Goal: Task Accomplishment & Management: Complete application form

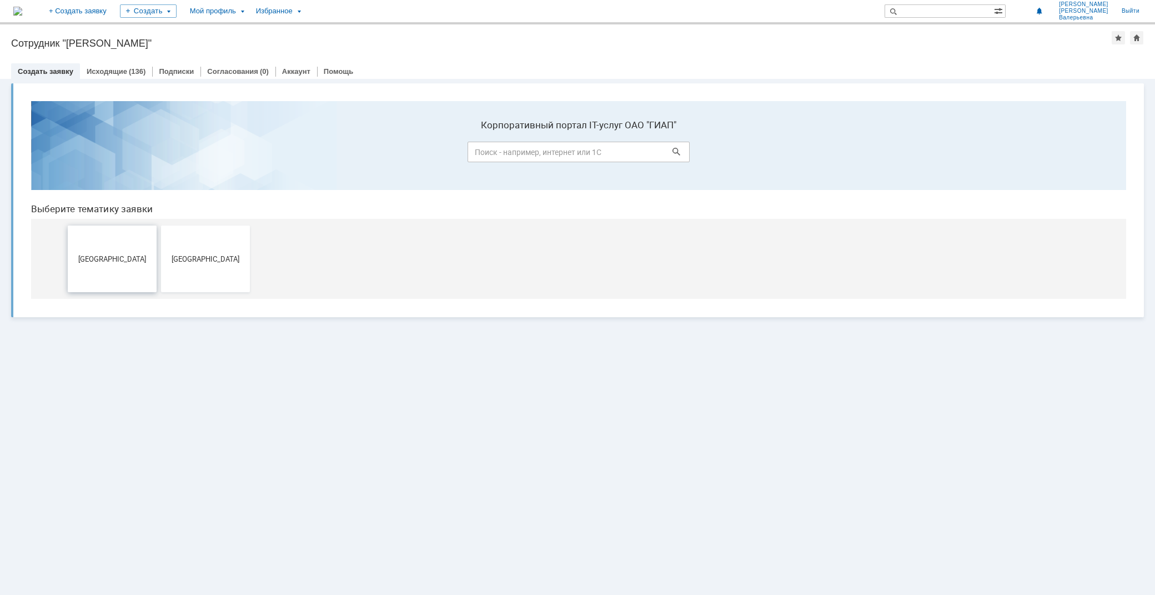
click at [112, 273] on button "[GEOGRAPHIC_DATA]" at bounding box center [112, 259] width 89 height 67
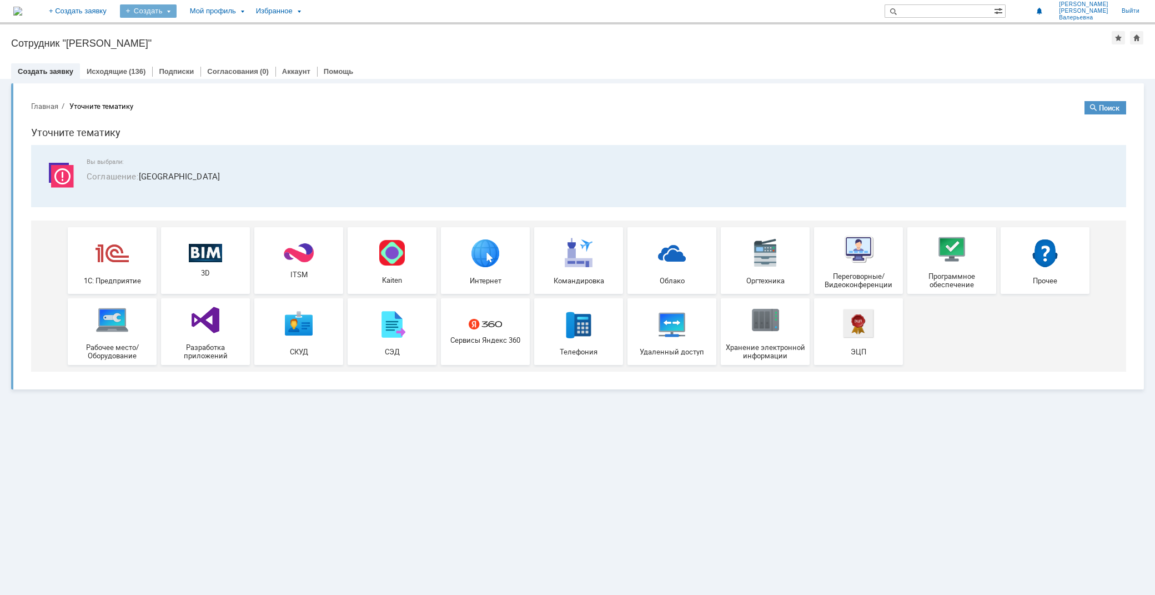
click at [177, 4] on div "Создать" at bounding box center [148, 10] width 57 height 13
click at [200, 33] on link "Заявка" at bounding box center [164, 33] width 84 height 13
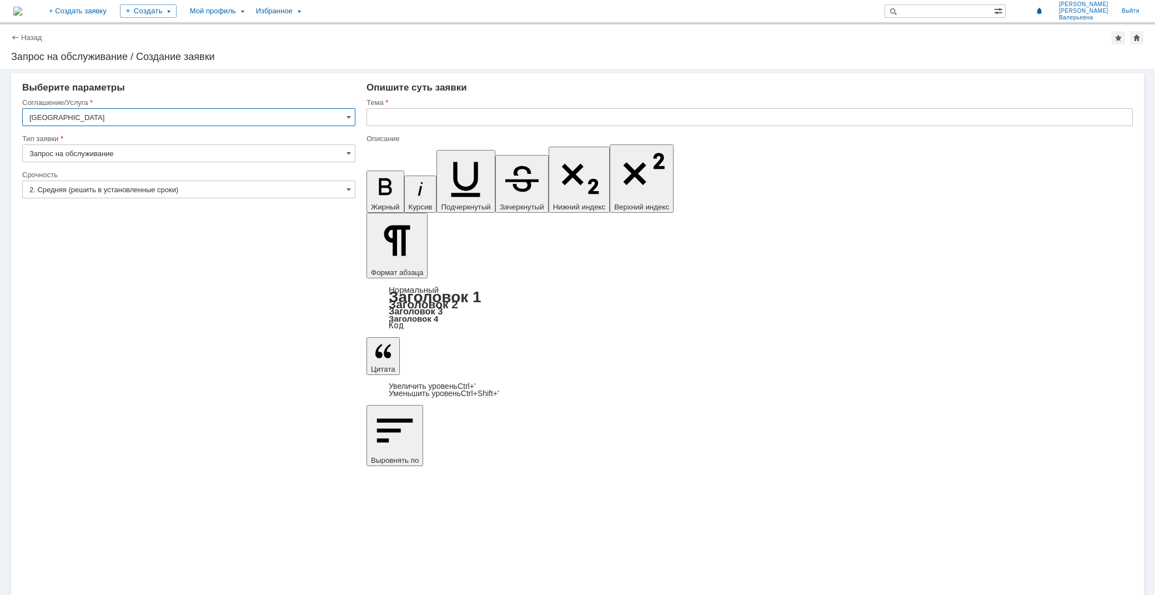
click at [87, 115] on input "Москва" at bounding box center [188, 117] width 333 height 18
drag, startPoint x: 389, startPoint y: 424, endPoint x: 365, endPoint y: 361, distance: 67.2
click at [387, 418] on div "Внимание! Выберите параметры Соглашение/Услуга Москва Тип заявки Запрос на обсл…" at bounding box center [577, 332] width 1155 height 526
type input "Москва"
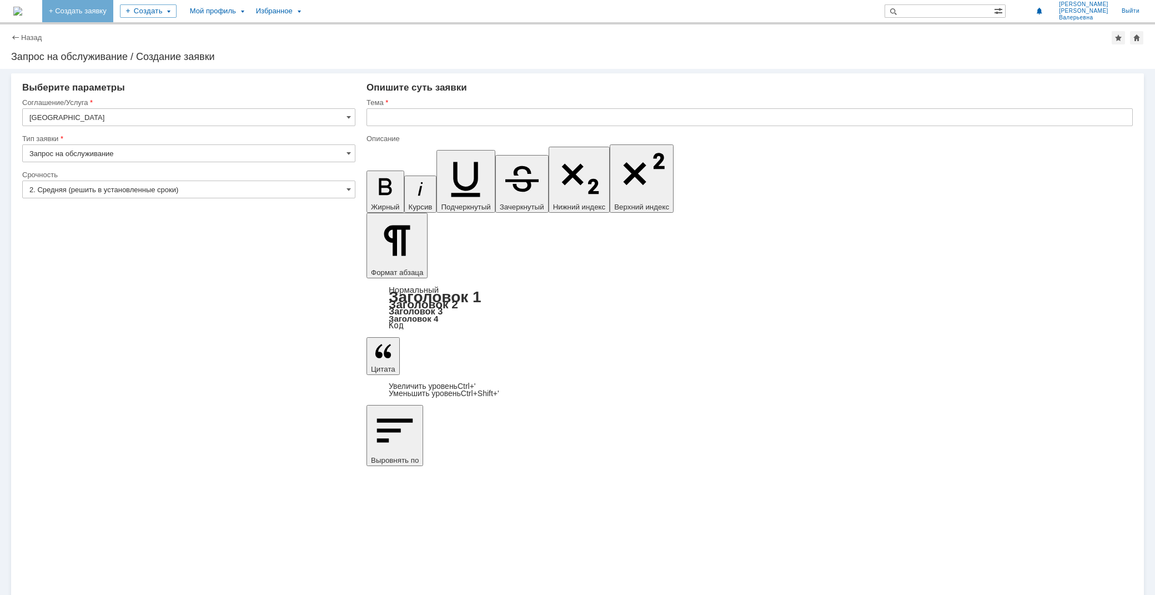
click at [102, 14] on link "+ Создать заявку" at bounding box center [77, 11] width 71 height 22
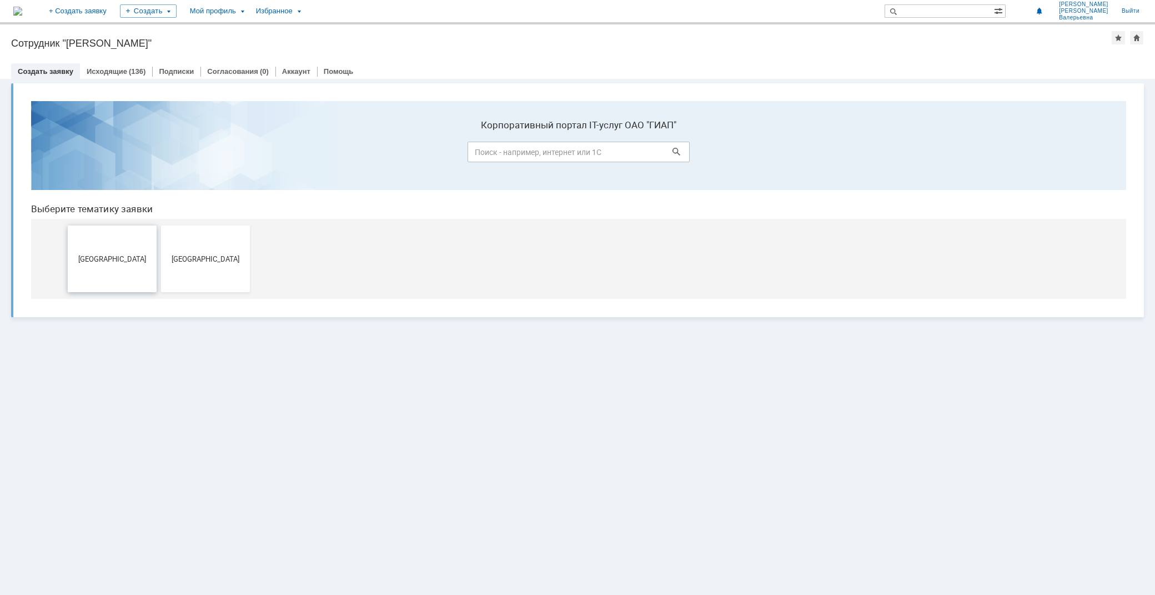
click at [97, 234] on button "[GEOGRAPHIC_DATA]" at bounding box center [112, 259] width 89 height 67
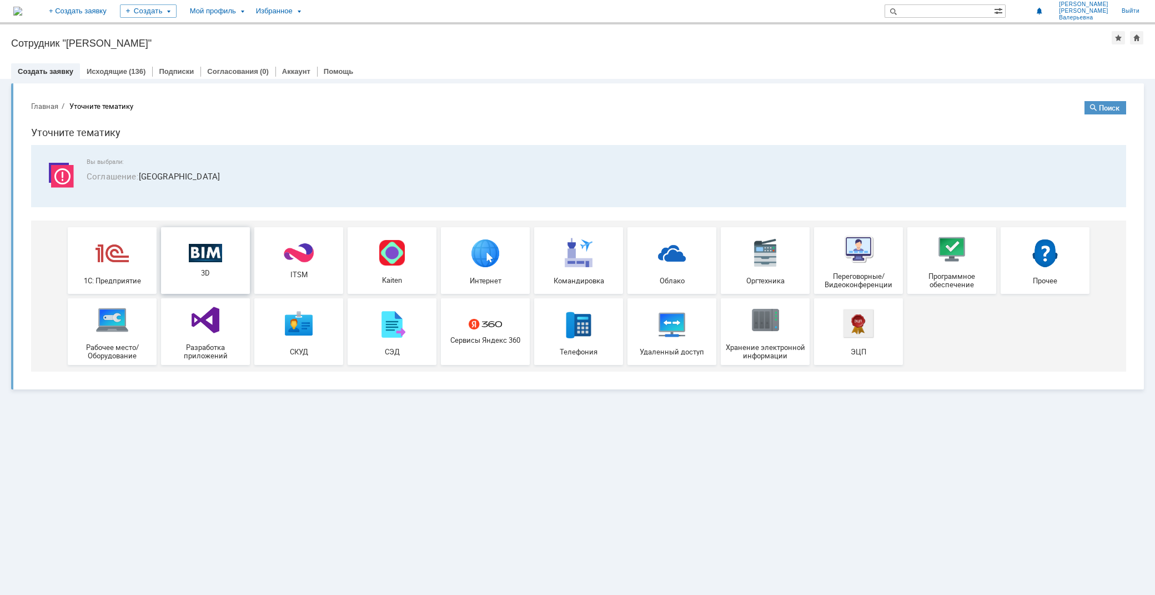
click at [214, 257] on img at bounding box center [205, 252] width 33 height 19
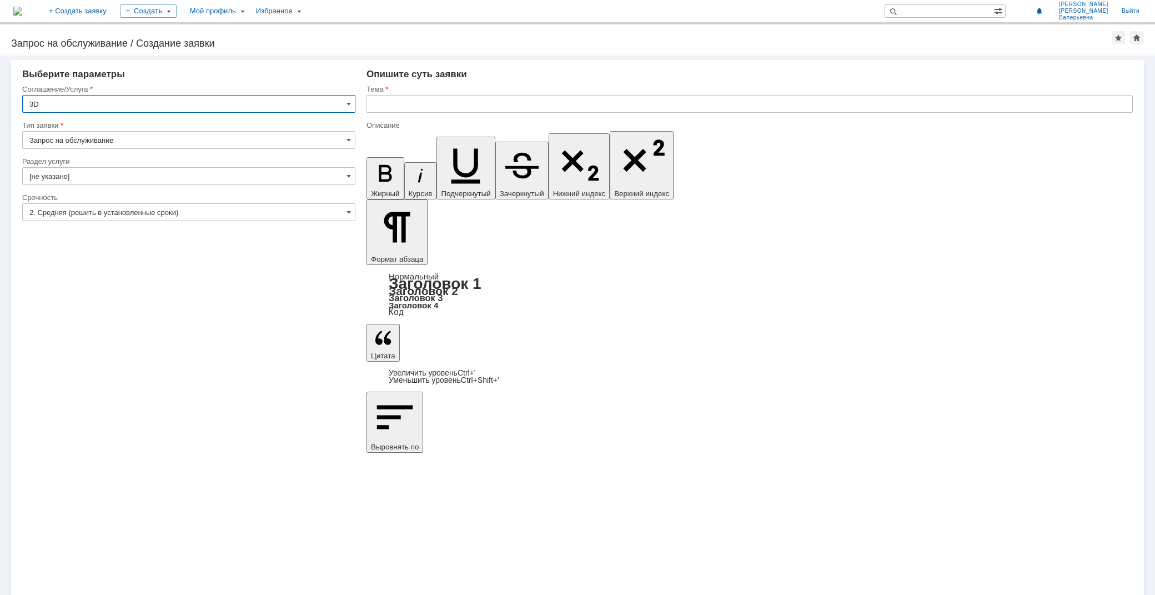
click at [89, 163] on div "Раздел услуги" at bounding box center [187, 161] width 331 height 7
click at [87, 172] on input "[не указано]" at bounding box center [188, 176] width 333 height 18
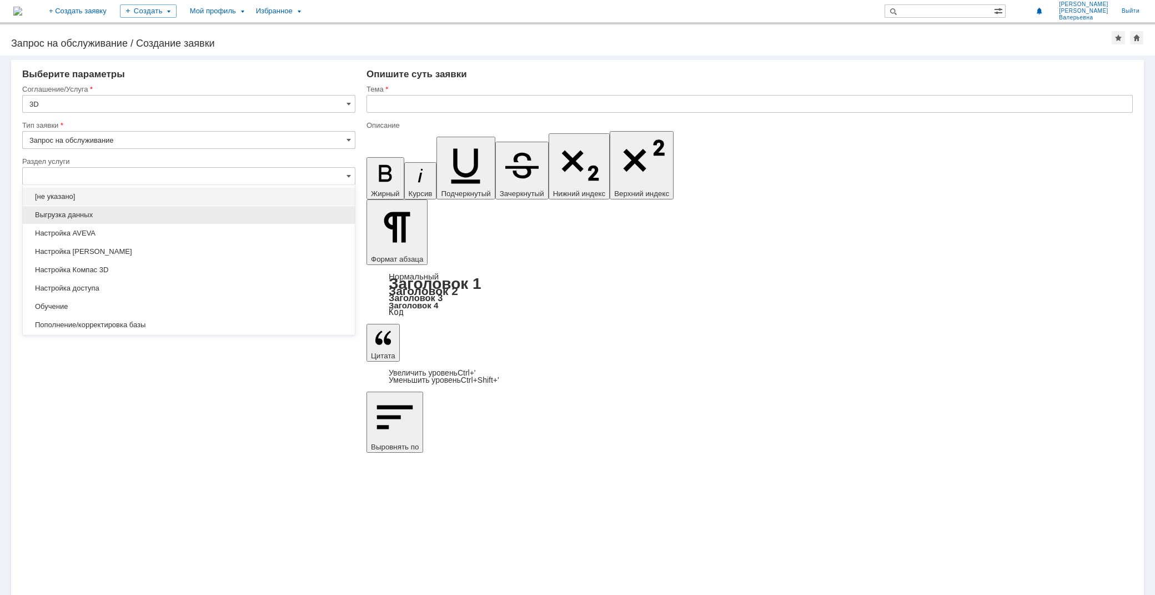
click at [103, 221] on div "Выгрузка данных" at bounding box center [189, 215] width 332 height 18
type input "Выгрузка данных"
type input "ПО: Revit/[PERSON_NAME] Проект ** Корпус **"
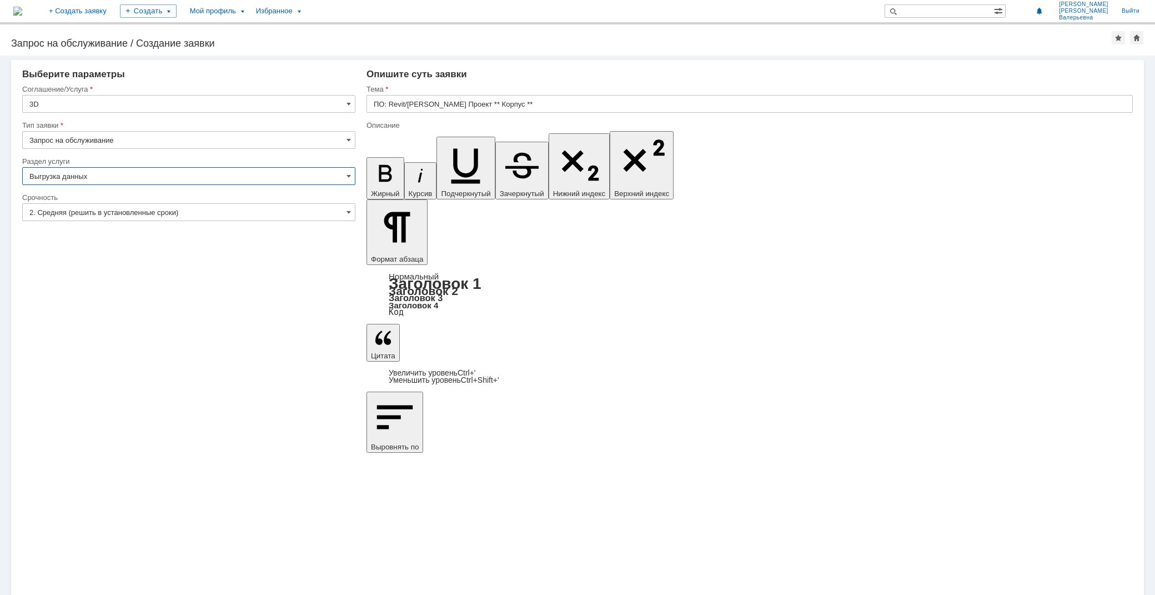
type input "Выгрузка данных"
click at [479, 95] on input "ПО: Revit/[PERSON_NAME] Проект ** Корпус **" at bounding box center [750, 104] width 767 height 18
type input "Текла, 502 б"
drag, startPoint x: 432, startPoint y: 4233, endPoint x: 369, endPoint y: 4207, distance: 68.3
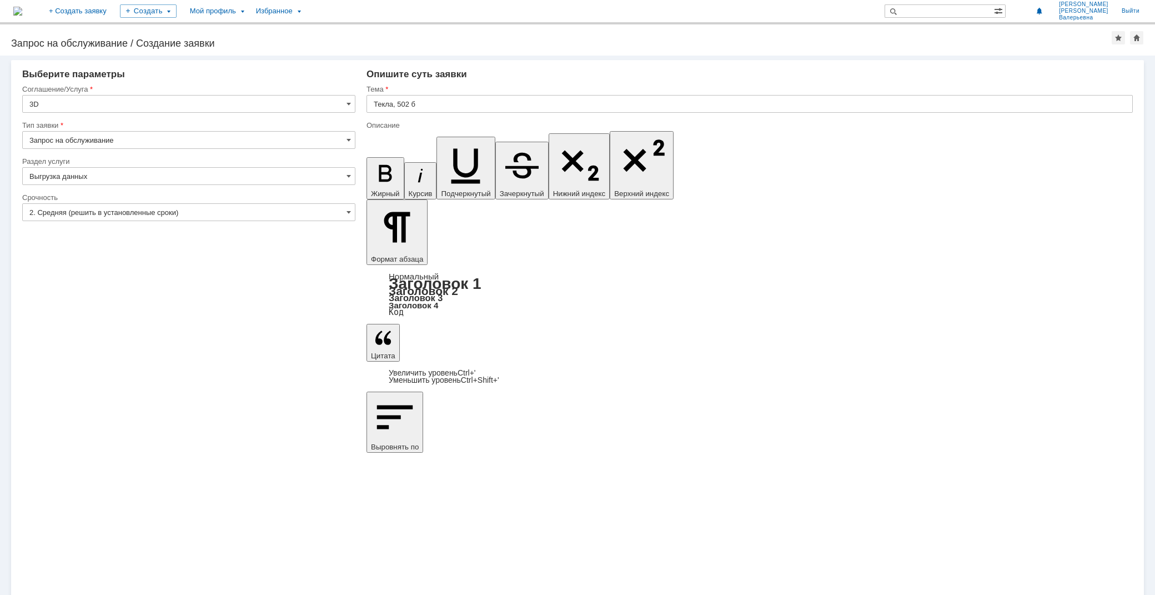
scroll to position [217, 2]
